Goal: Task Accomplishment & Management: Complete application form

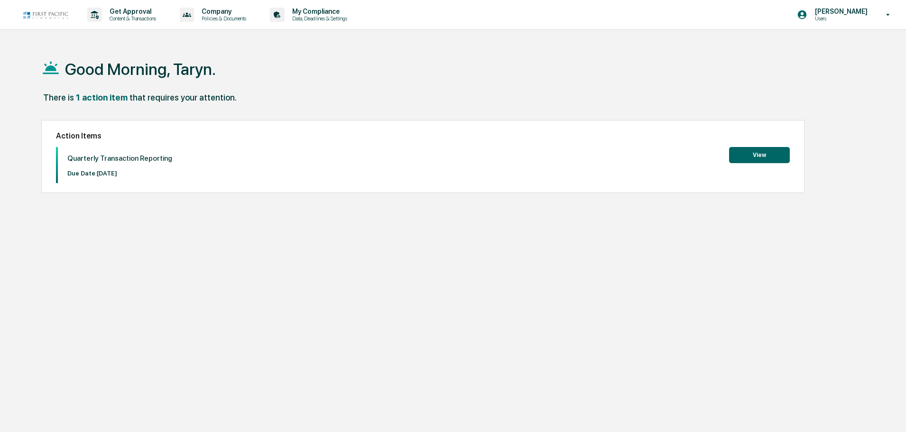
click at [758, 156] on button "View" at bounding box center [759, 155] width 61 height 16
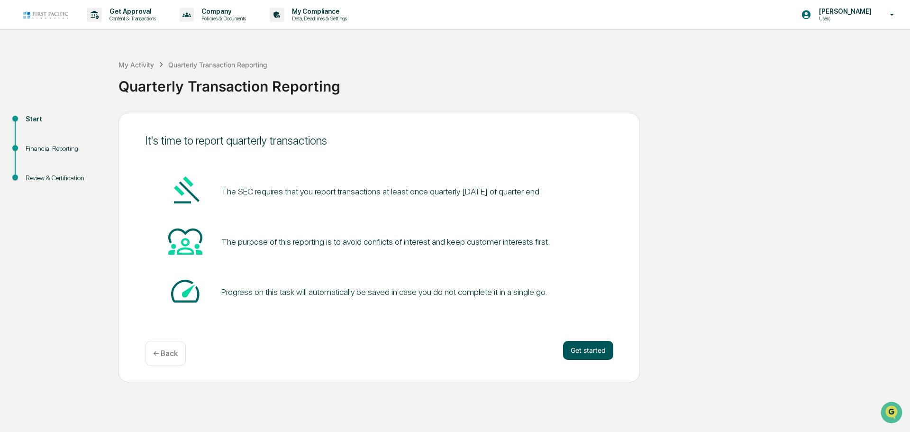
click at [578, 346] on button "Get started" at bounding box center [588, 350] width 50 height 19
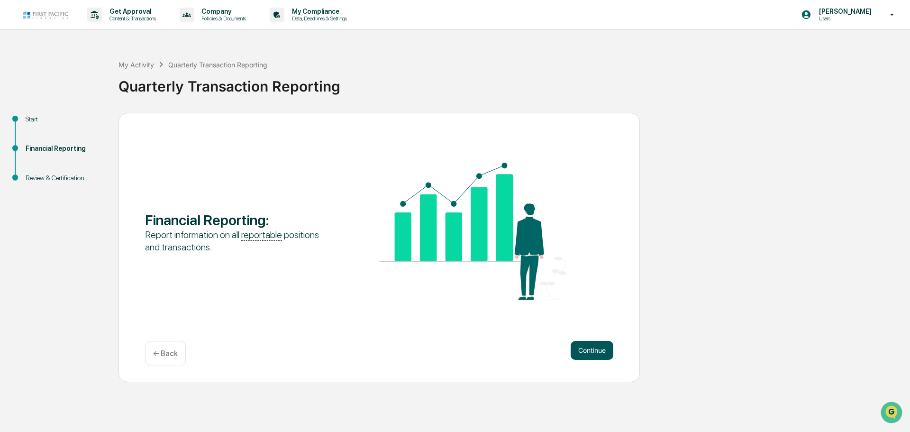
click at [579, 346] on button "Continue" at bounding box center [592, 350] width 43 height 19
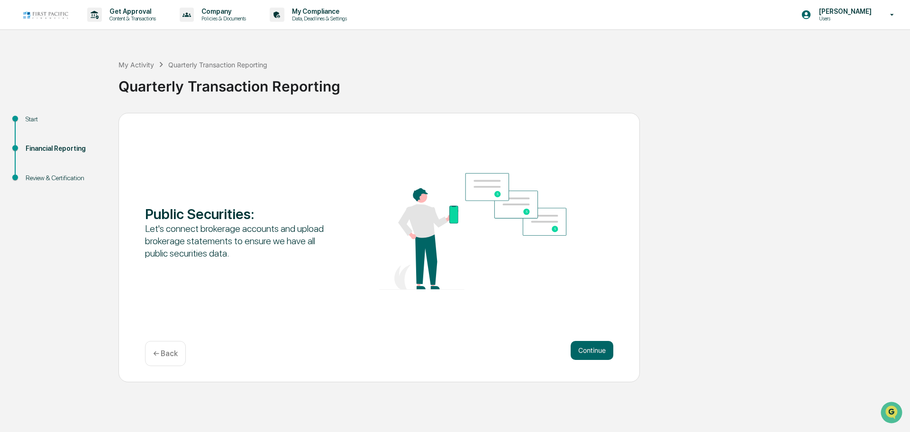
click at [579, 346] on button "Continue" at bounding box center [592, 350] width 43 height 19
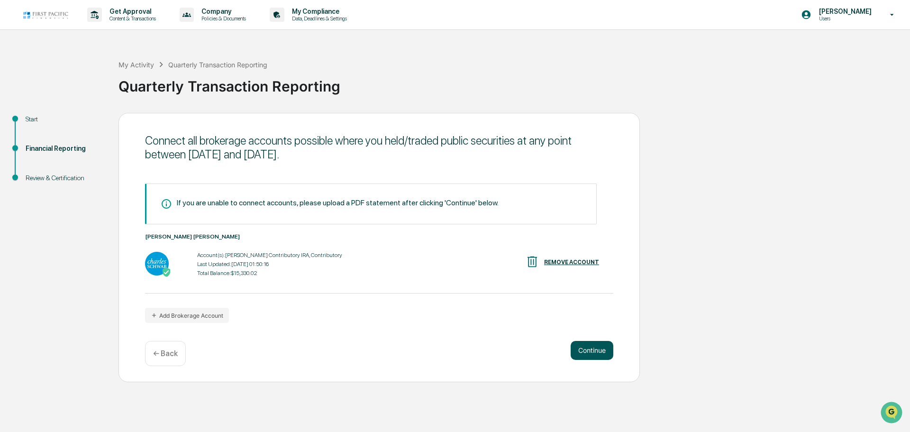
click at [581, 346] on button "Continue" at bounding box center [592, 350] width 43 height 19
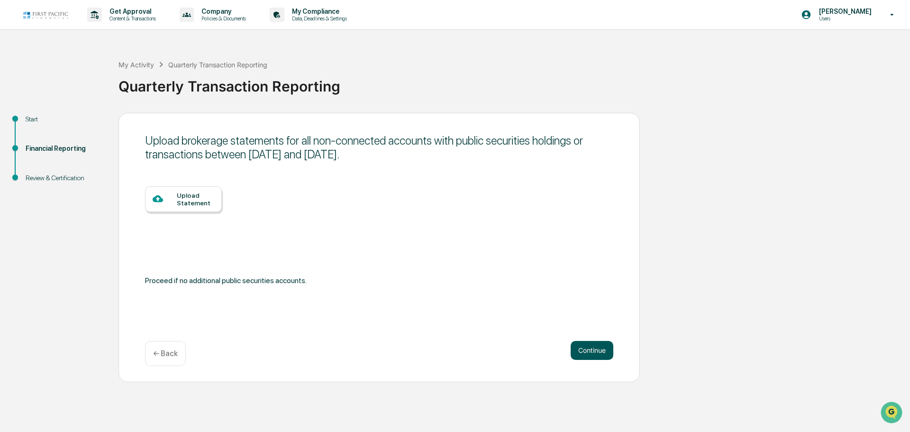
click at [585, 353] on button "Continue" at bounding box center [592, 350] width 43 height 19
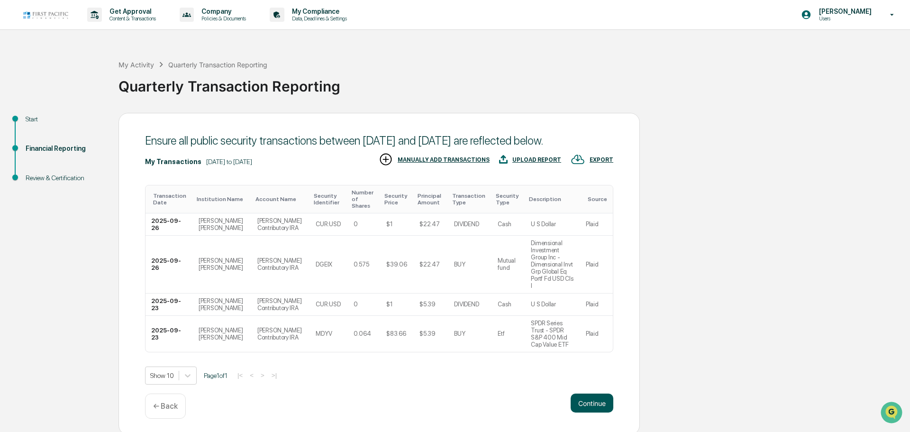
click at [589, 394] on button "Continue" at bounding box center [592, 403] width 43 height 19
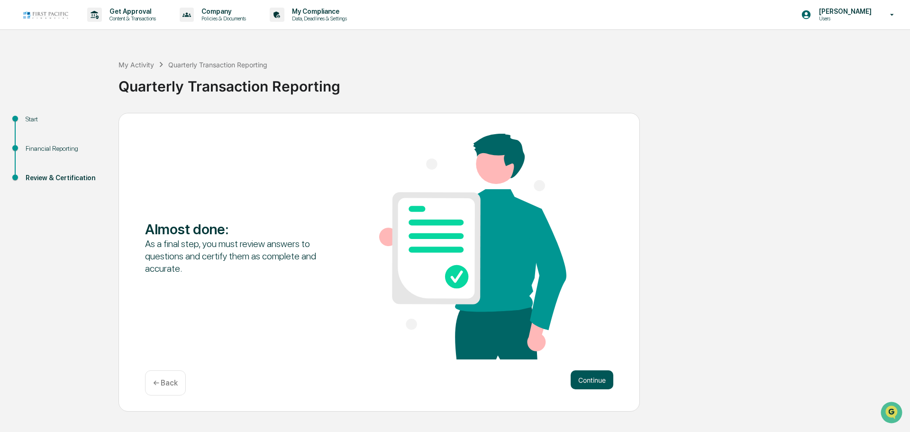
click at [589, 379] on button "Continue" at bounding box center [592, 379] width 43 height 19
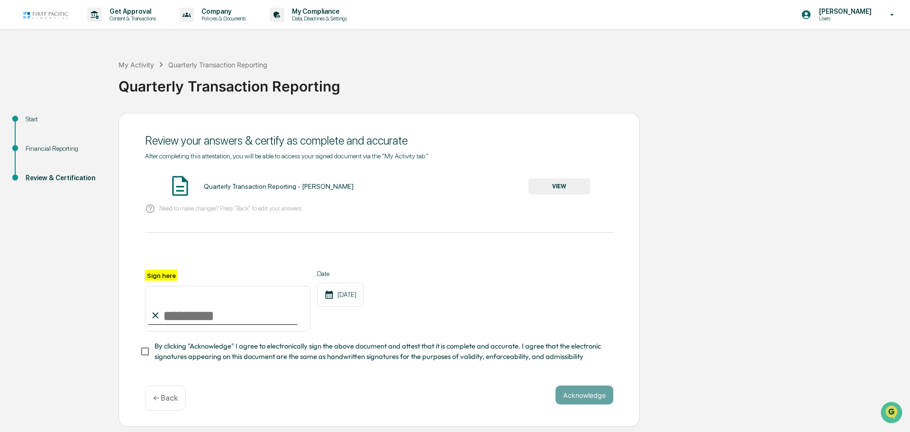
click at [182, 318] on input "Sign here" at bounding box center [228, 309] width 166 height 46
type input "**********"
click at [570, 393] on button "Acknowledge" at bounding box center [585, 395] width 58 height 19
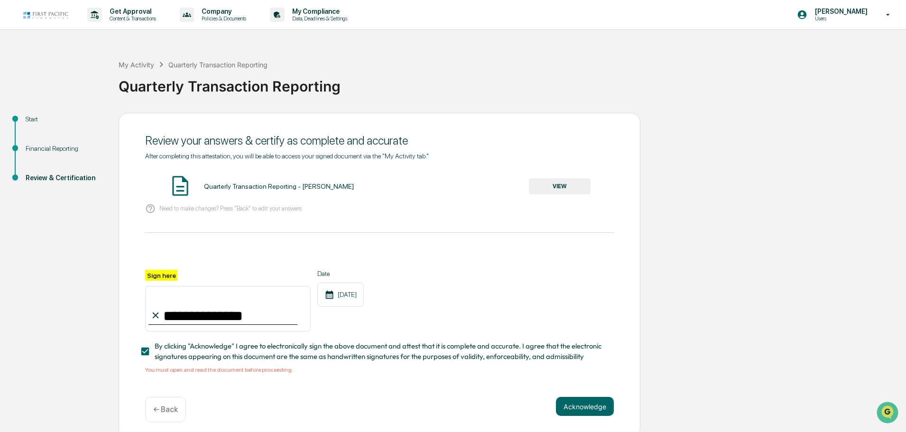
click at [574, 182] on button "VIEW" at bounding box center [560, 186] width 62 height 16
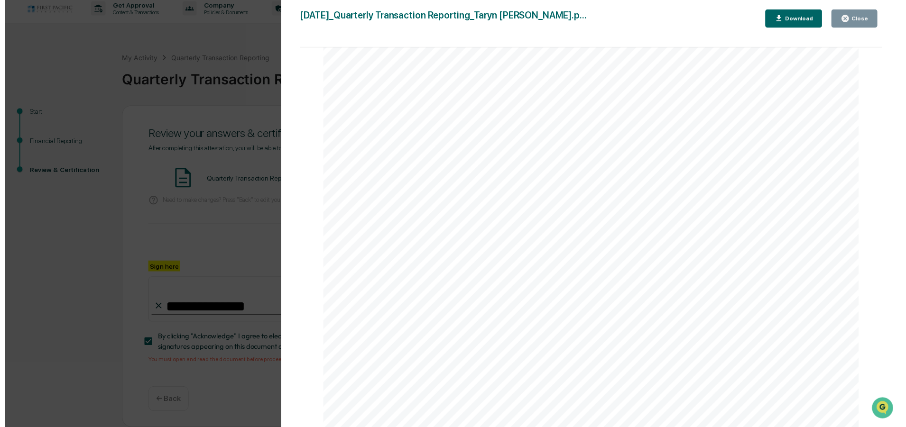
scroll to position [9, 0]
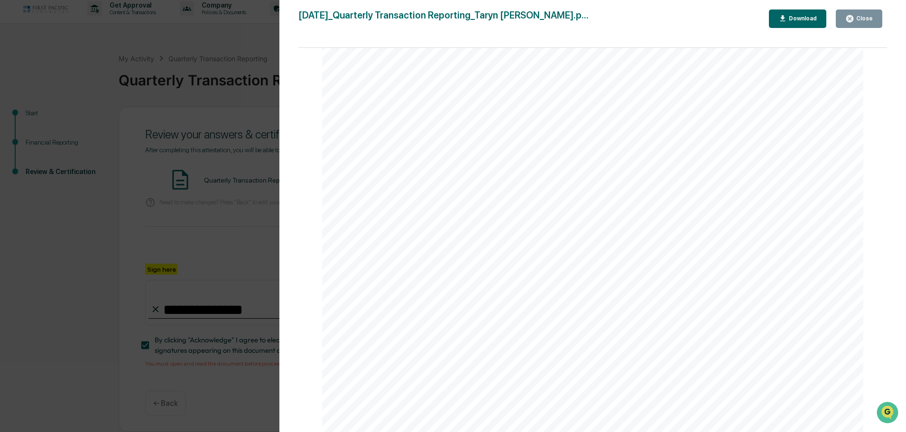
click at [865, 20] on div "Close" at bounding box center [863, 18] width 18 height 7
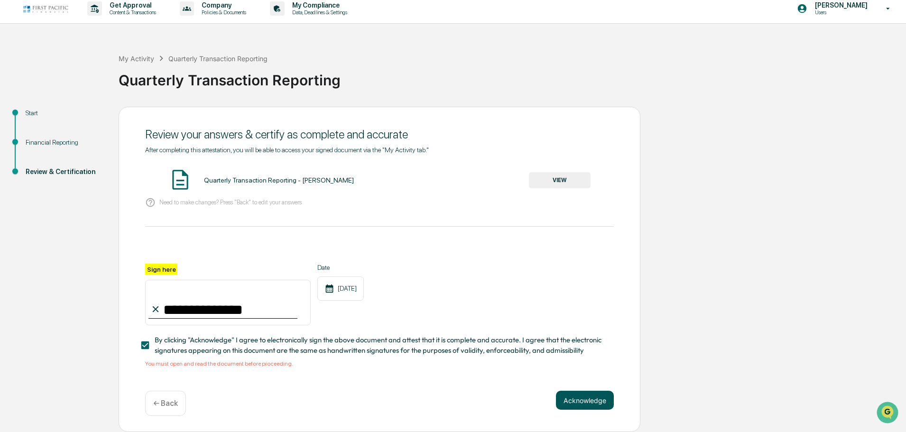
click at [579, 397] on button "Acknowledge" at bounding box center [585, 400] width 58 height 19
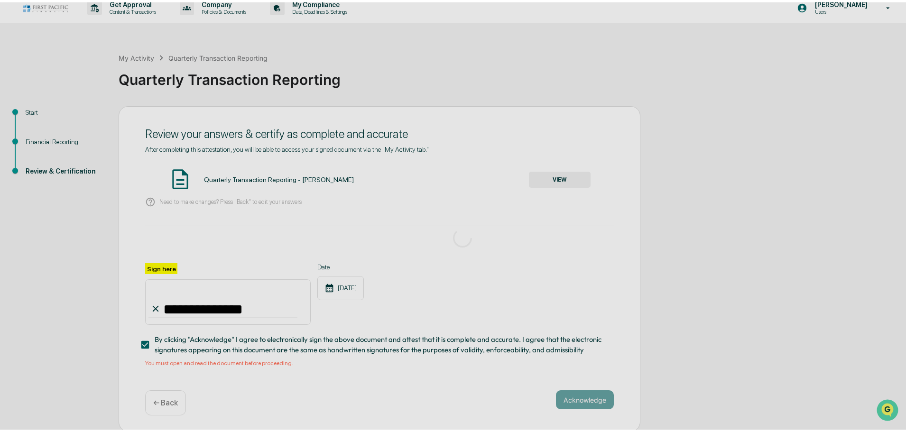
scroll to position [0, 0]
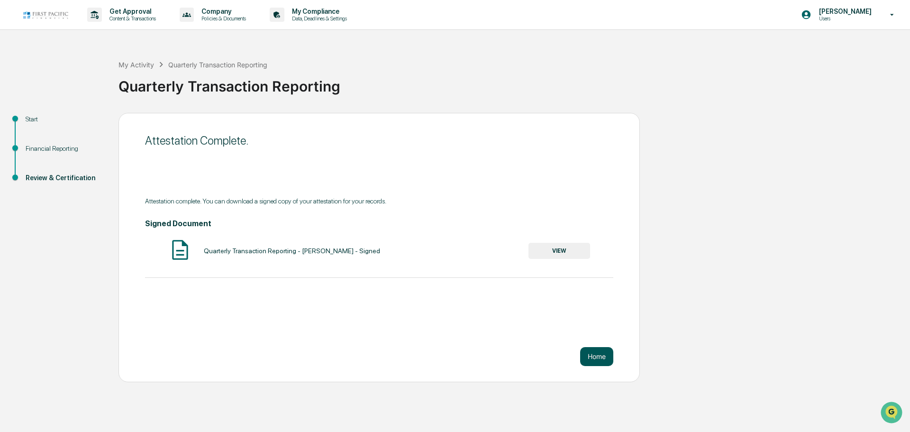
click at [592, 352] on button "Home" at bounding box center [596, 356] width 33 height 19
